Goal: Information Seeking & Learning: Learn about a topic

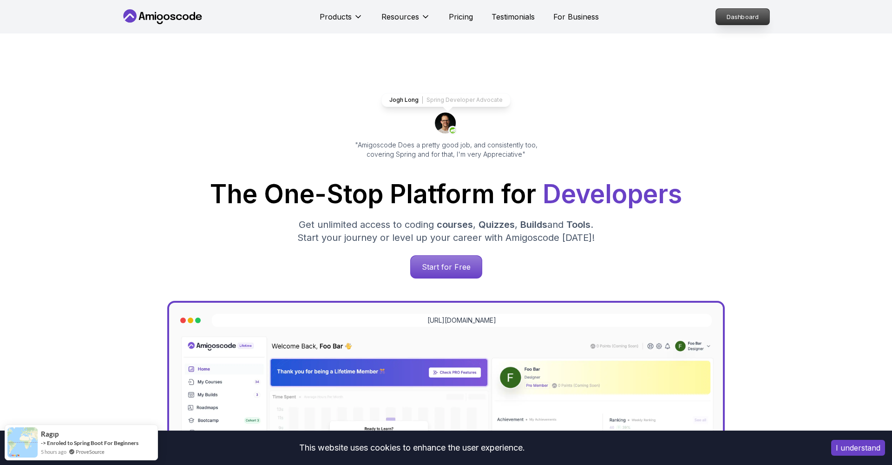
click at [763, 13] on p "Dashboard" at bounding box center [742, 17] width 53 height 16
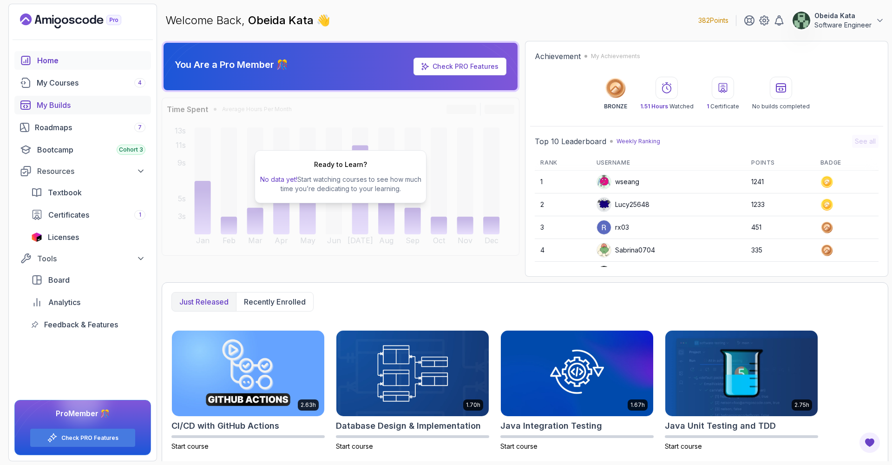
click at [73, 105] on div "My Builds" at bounding box center [91, 104] width 109 height 11
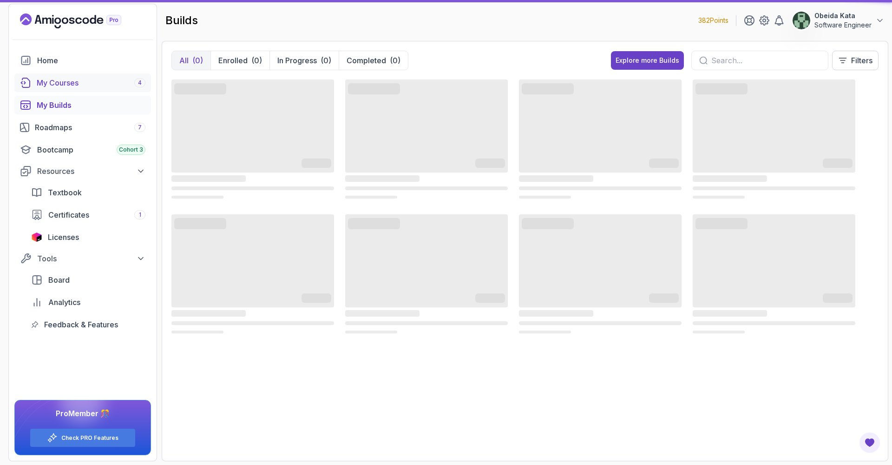
click at [75, 81] on div "My Courses 4" at bounding box center [91, 82] width 109 height 11
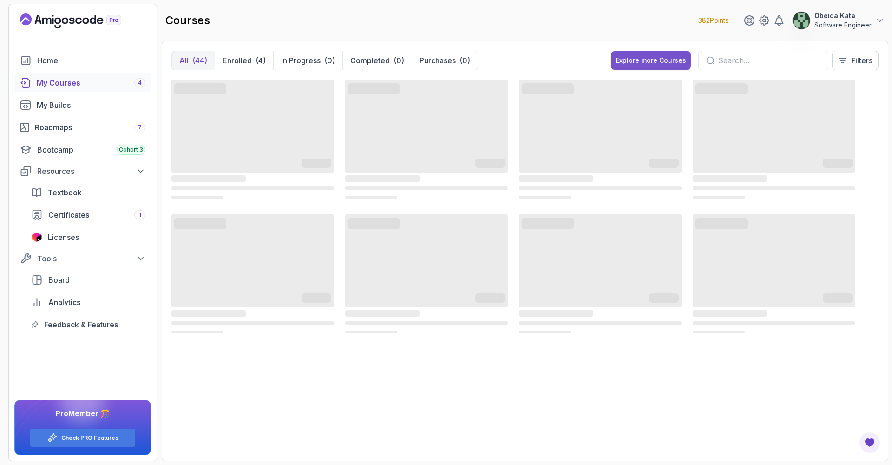
click at [636, 63] on div "Explore more Courses" at bounding box center [651, 60] width 71 height 9
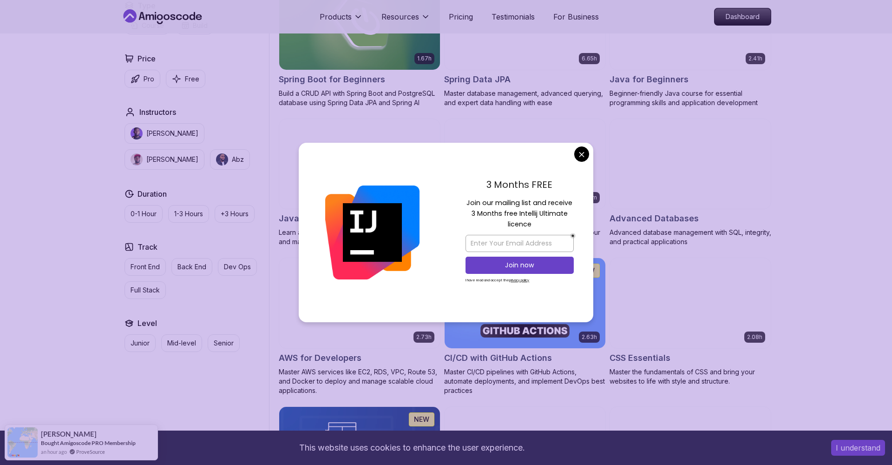
scroll to position [574, 0]
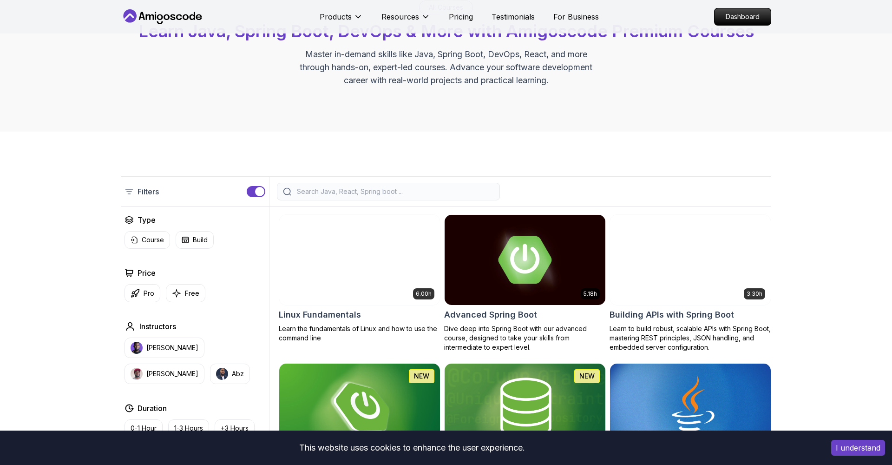
scroll to position [73, 0]
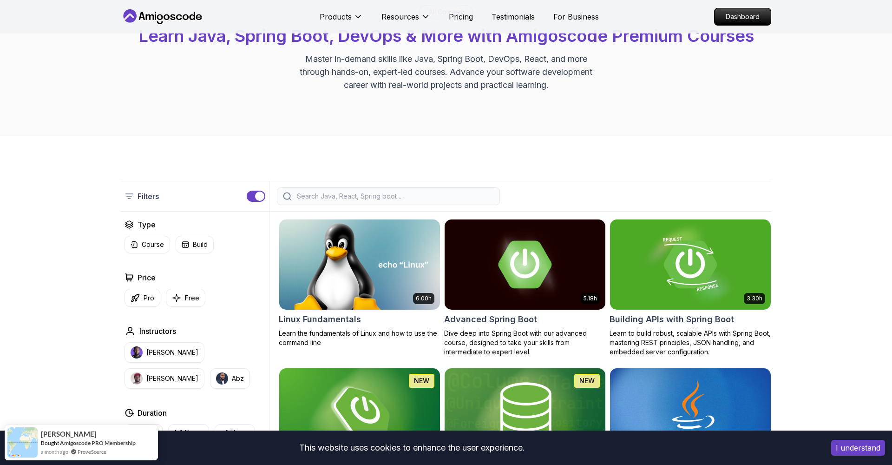
click at [390, 197] on input "search" at bounding box center [394, 196] width 199 height 9
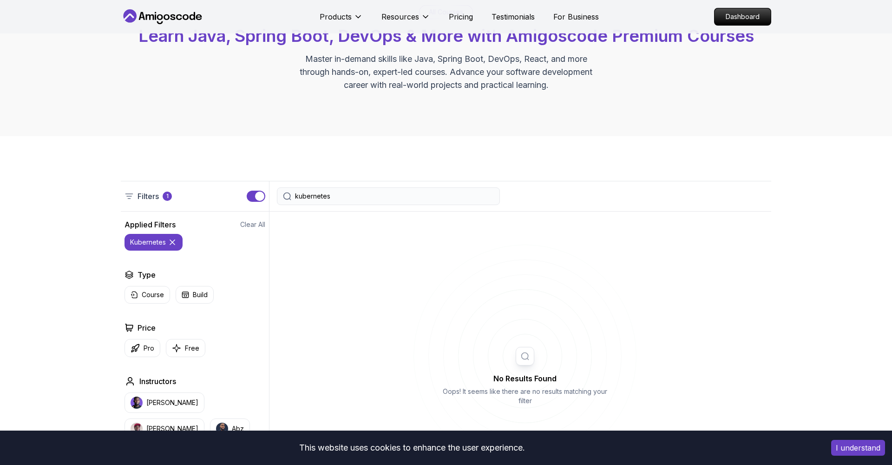
type input "kubernetes"
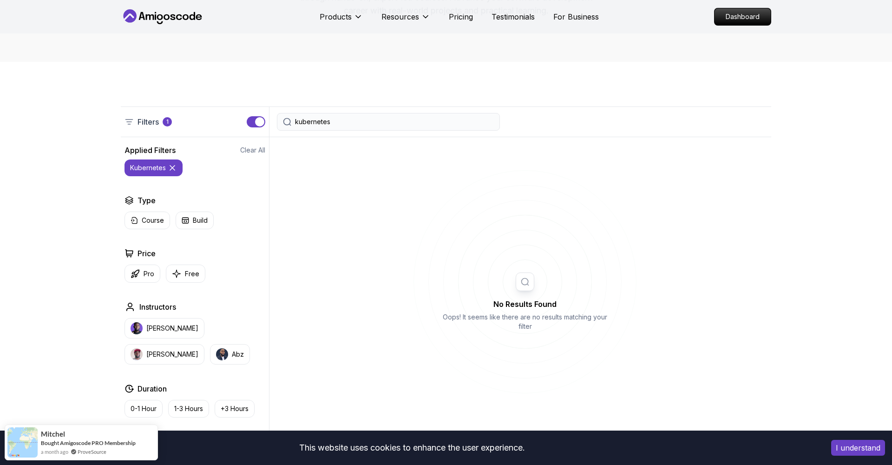
scroll to position [155, 0]
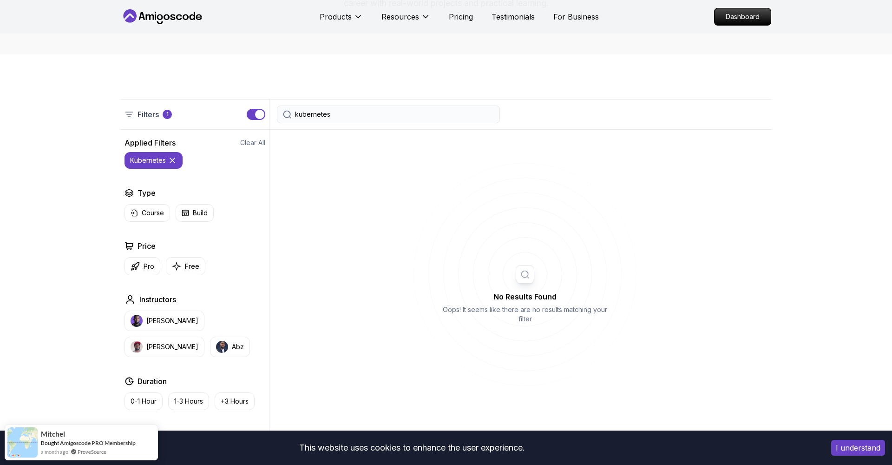
click at [169, 156] on icon at bounding box center [172, 160] width 9 height 9
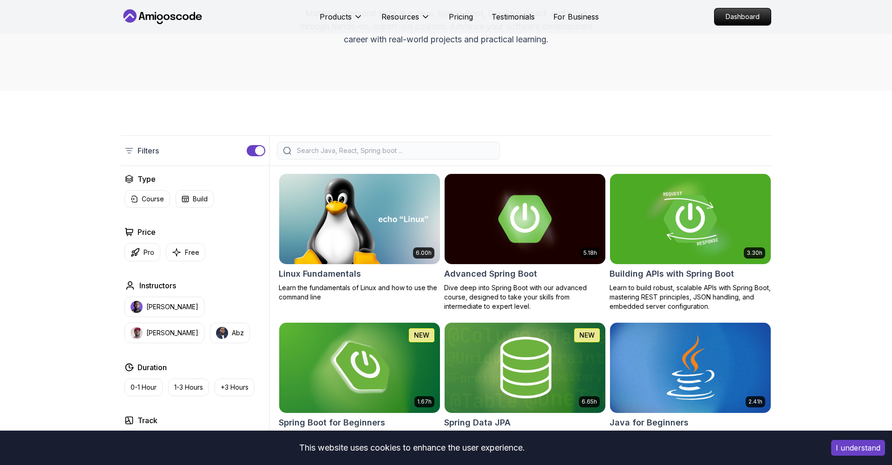
scroll to position [108, 0]
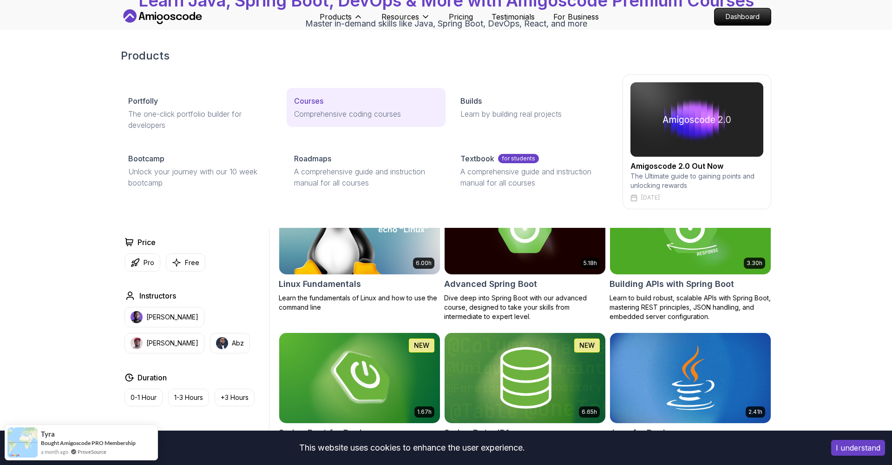
click at [330, 100] on div "Courses" at bounding box center [366, 100] width 144 height 11
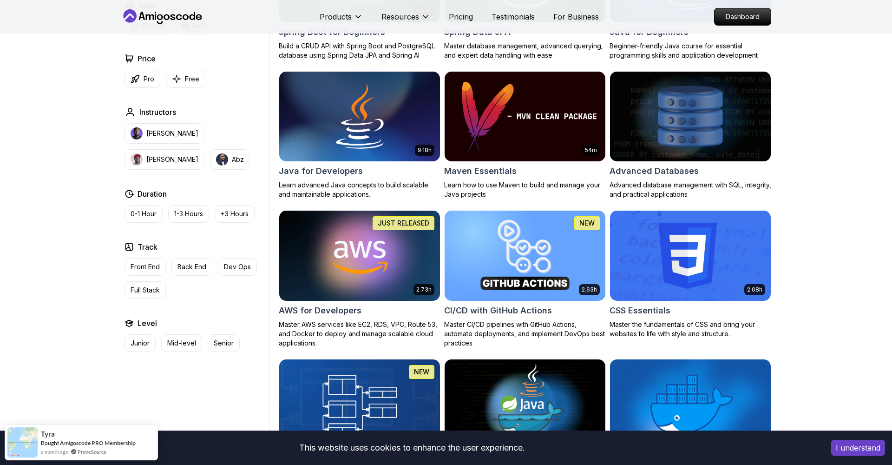
scroll to position [460, 0]
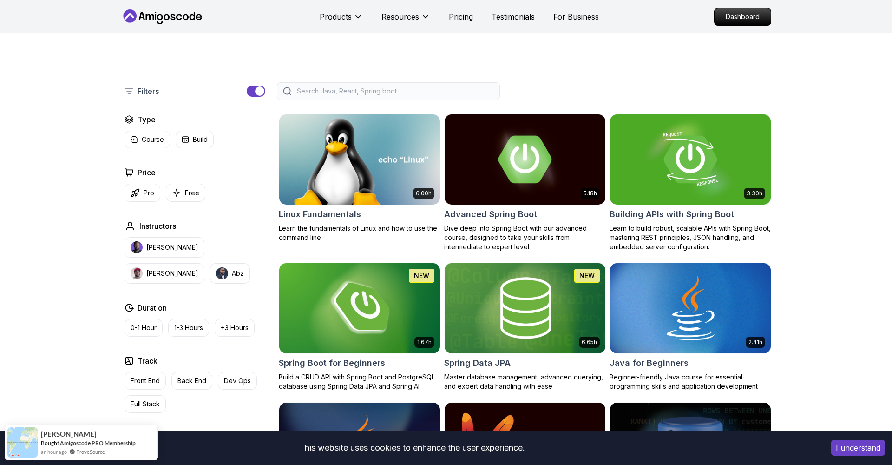
scroll to position [256, 0]
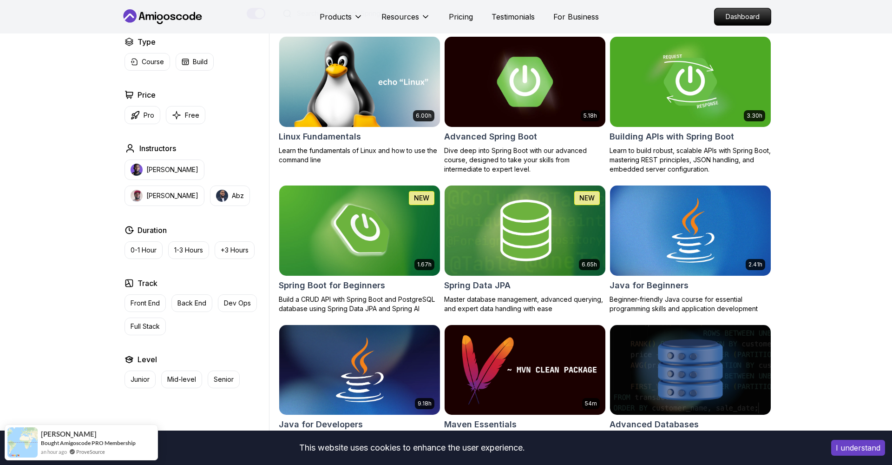
click at [516, 106] on img at bounding box center [525, 81] width 169 height 94
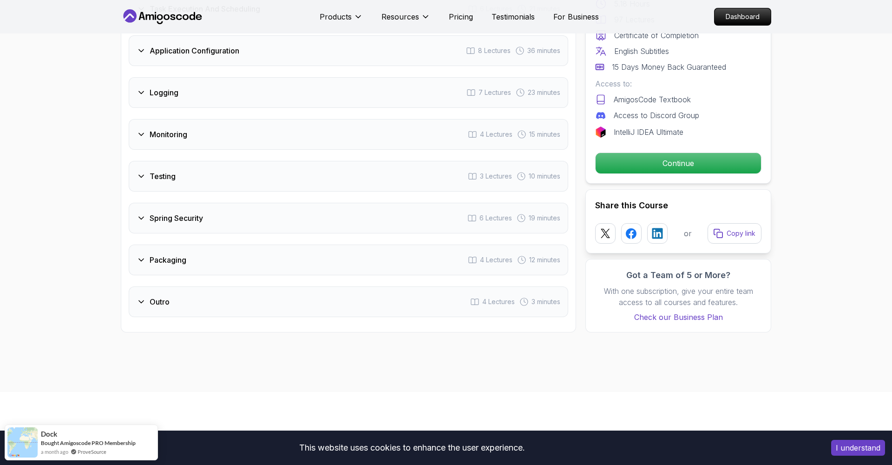
scroll to position [1604, 0]
